Goal: Find specific page/section: Find specific page/section

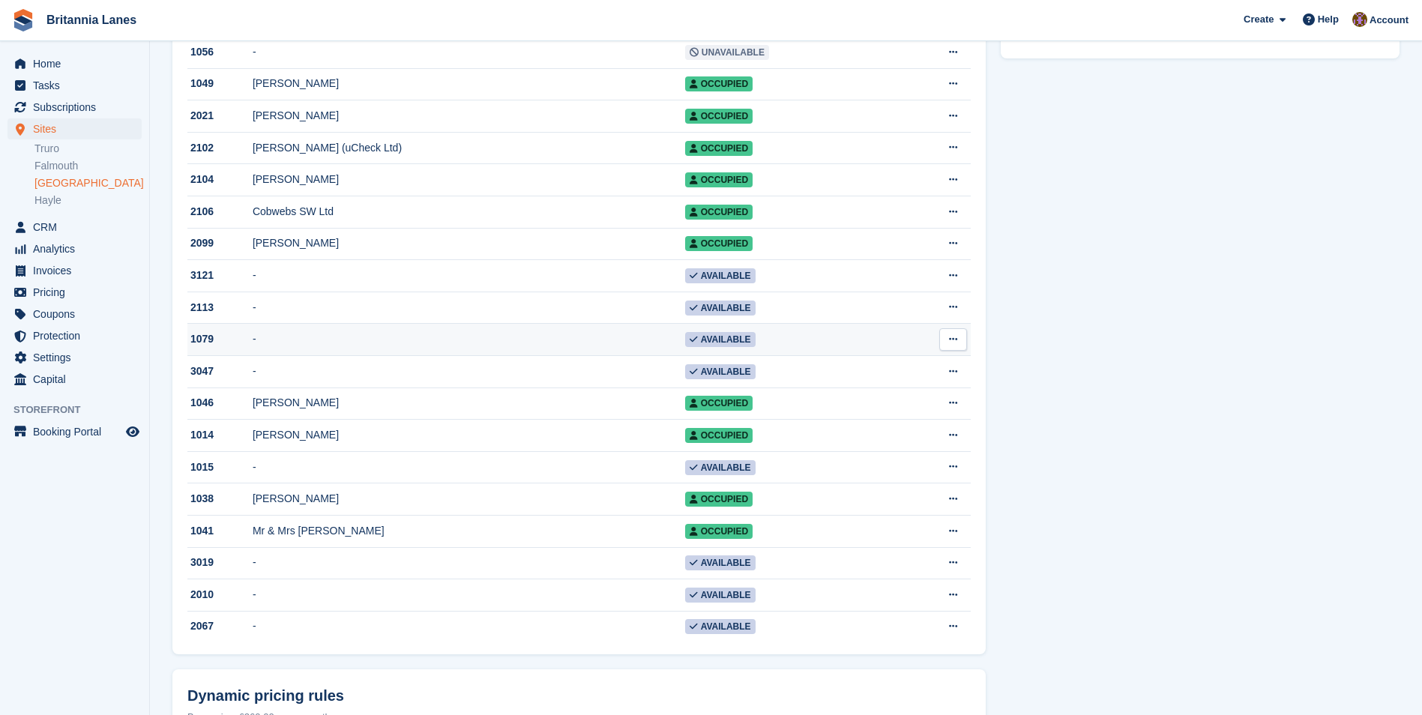
scroll to position [675, 0]
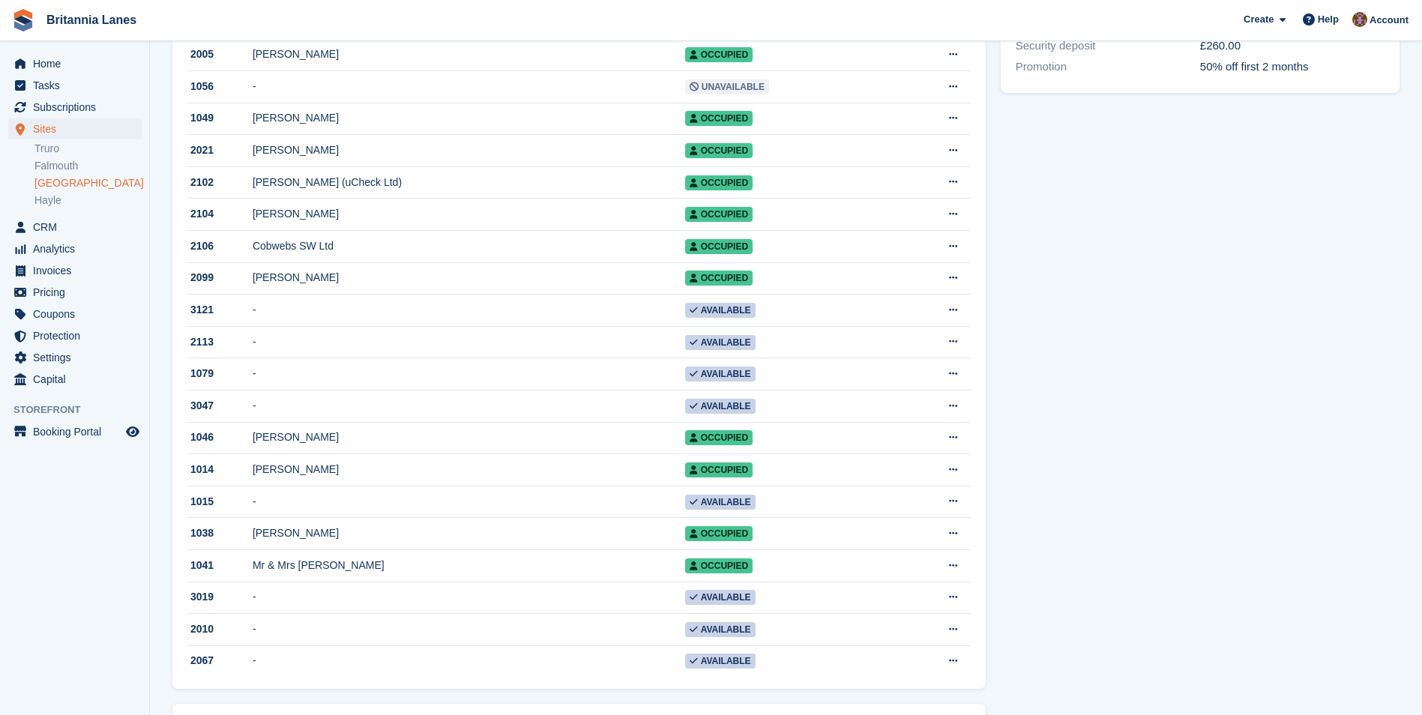
drag, startPoint x: 60, startPoint y: 179, endPoint x: 139, endPoint y: 183, distance: 78.8
click at [60, 179] on link "[GEOGRAPHIC_DATA]" at bounding box center [87, 183] width 107 height 14
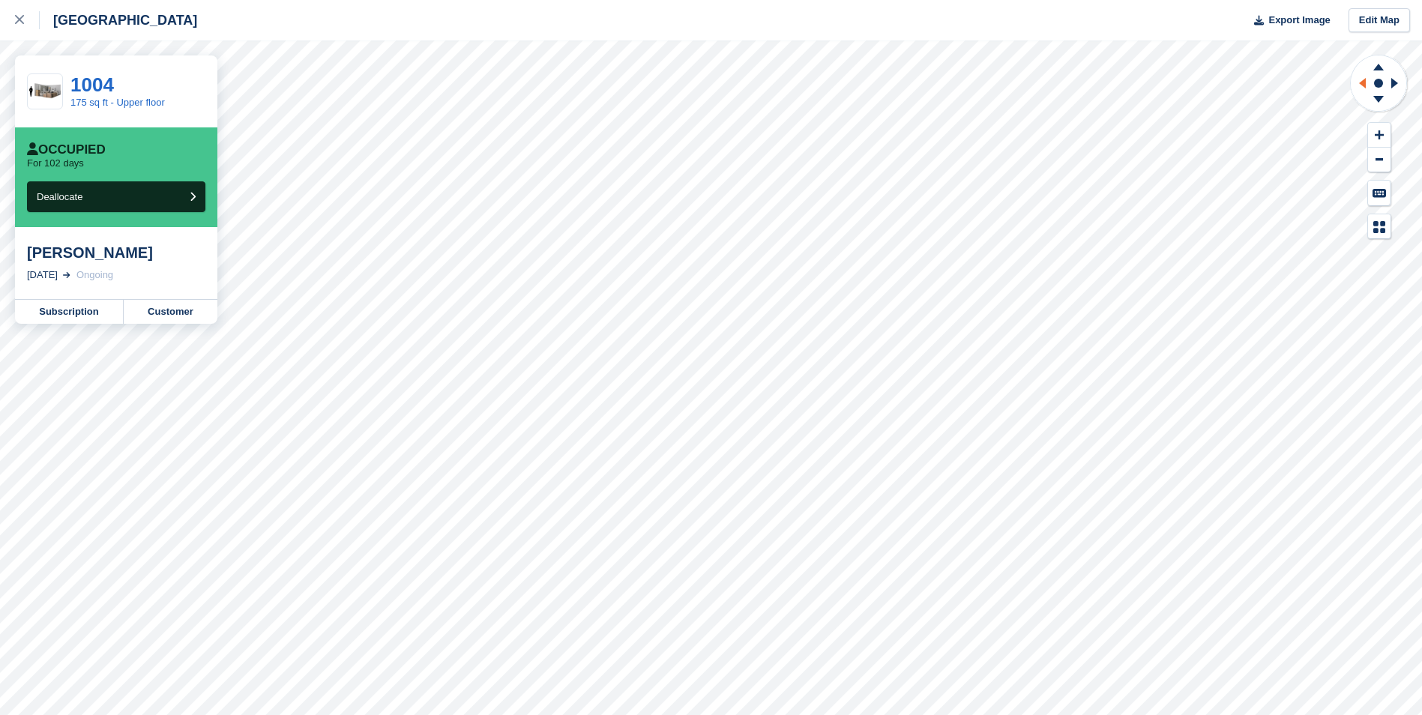
click at [1356, 82] on icon at bounding box center [1360, 83] width 19 height 39
click at [1398, 80] on icon at bounding box center [1397, 83] width 19 height 39
drag, startPoint x: 1353, startPoint y: 109, endPoint x: 1374, endPoint y: 98, distance: 23.5
click at [1374, 98] on icon at bounding box center [1378, 101] width 39 height 19
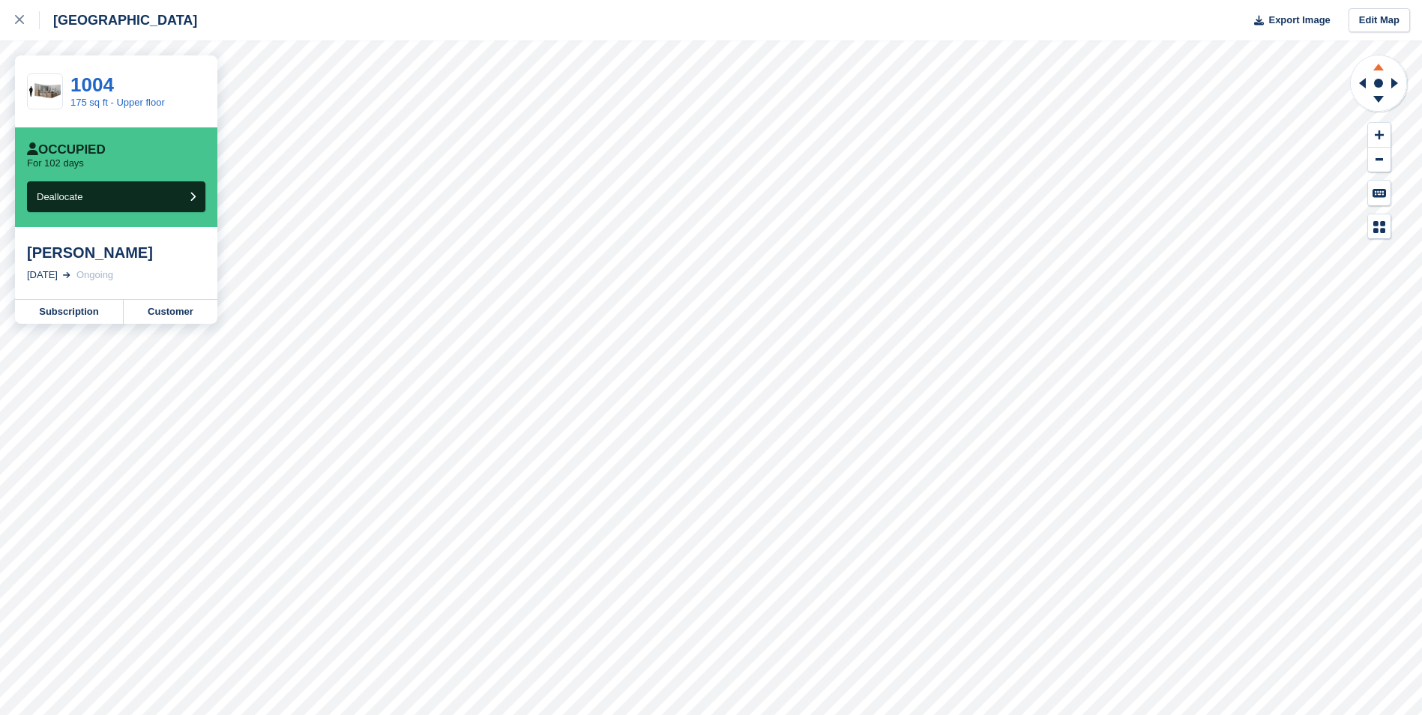
drag, startPoint x: 1374, startPoint y: 98, endPoint x: 1378, endPoint y: 69, distance: 29.5
click at [1378, 69] on icon at bounding box center [1378, 67] width 10 height 7
